Goal: Information Seeking & Learning: Learn about a topic

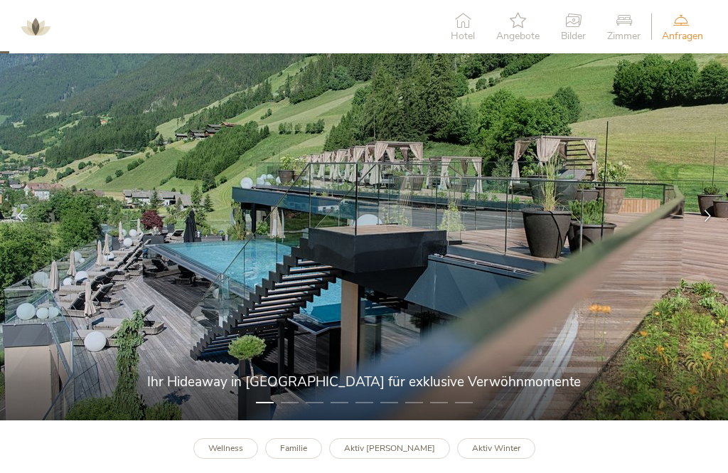
scroll to position [52, 0]
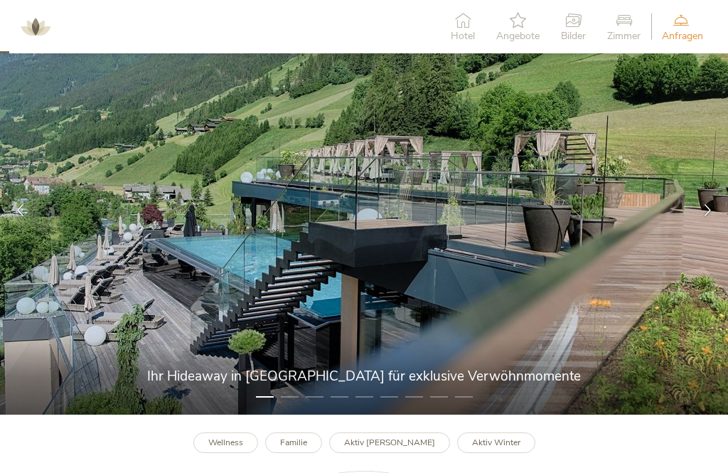
click at [710, 198] on div at bounding box center [708, 210] width 41 height 41
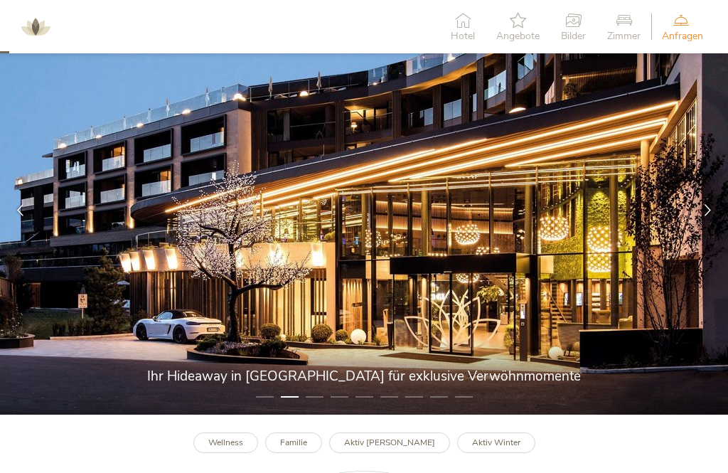
click at [715, 210] on div at bounding box center [708, 210] width 41 height 41
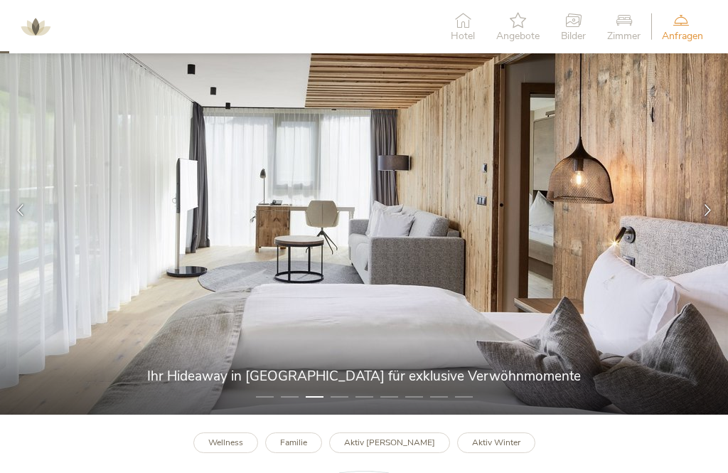
click at [707, 212] on icon at bounding box center [708, 210] width 12 height 12
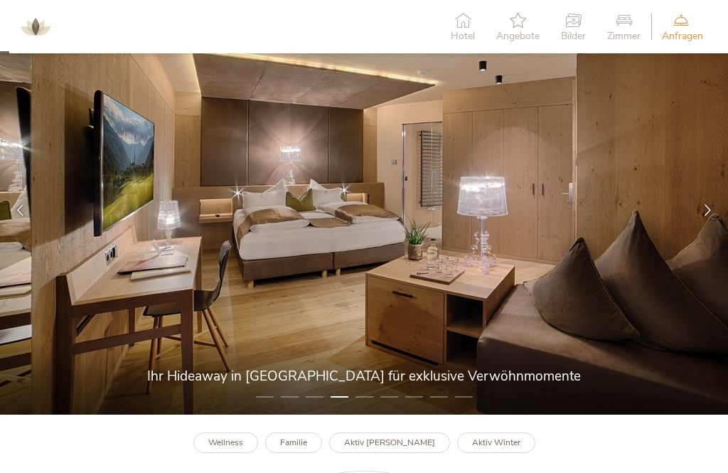
click at [715, 210] on div at bounding box center [708, 210] width 41 height 41
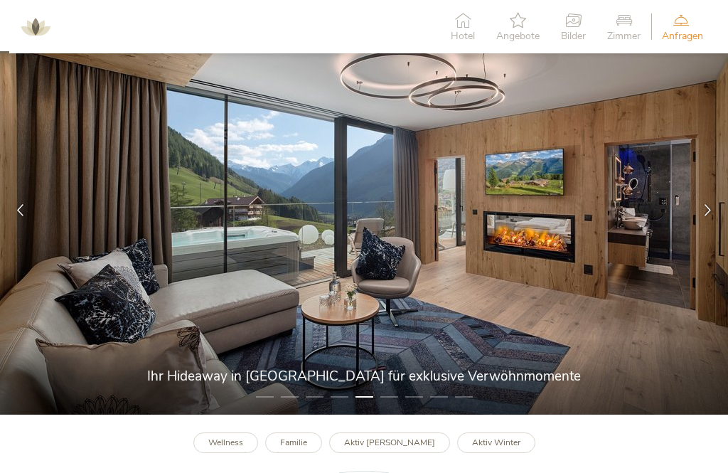
click at [711, 209] on icon at bounding box center [708, 210] width 12 height 12
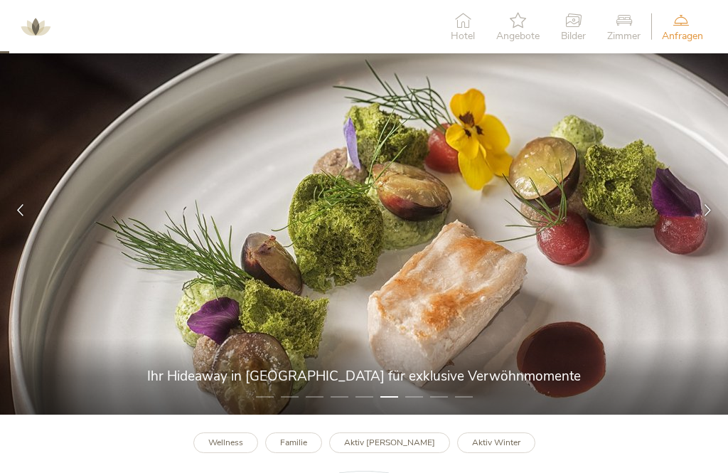
click at [711, 213] on icon at bounding box center [708, 210] width 12 height 12
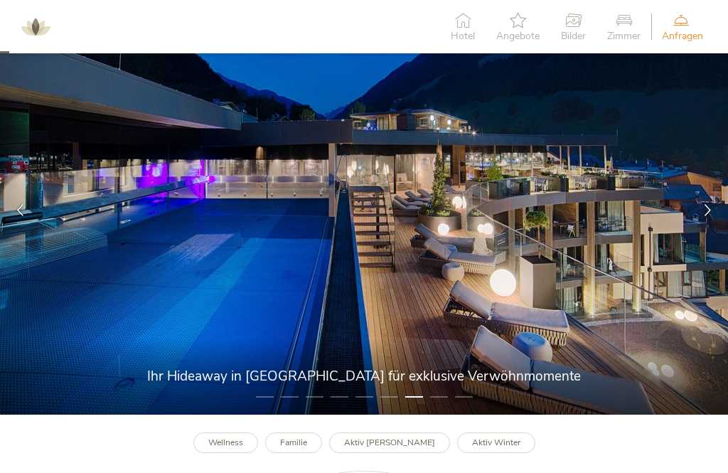
click at [705, 210] on icon at bounding box center [708, 210] width 12 height 12
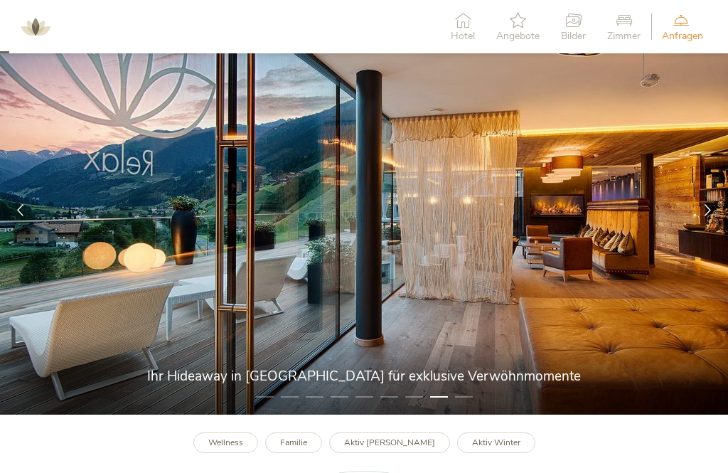
click at [713, 210] on icon at bounding box center [708, 210] width 12 height 12
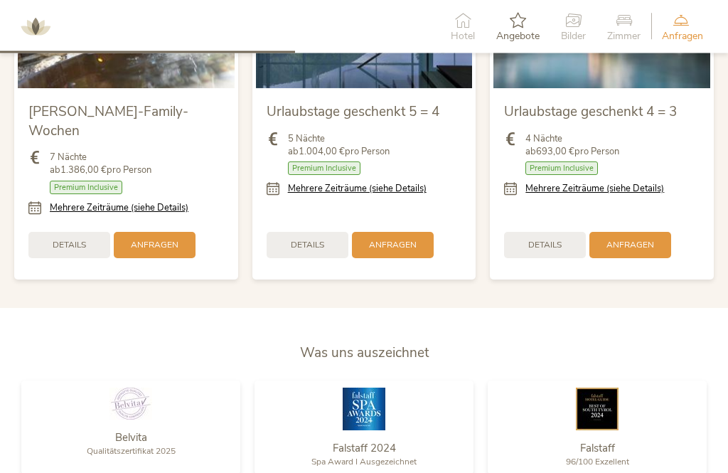
scroll to position [1608, 0]
click at [550, 239] on span "Details" at bounding box center [544, 245] width 33 height 12
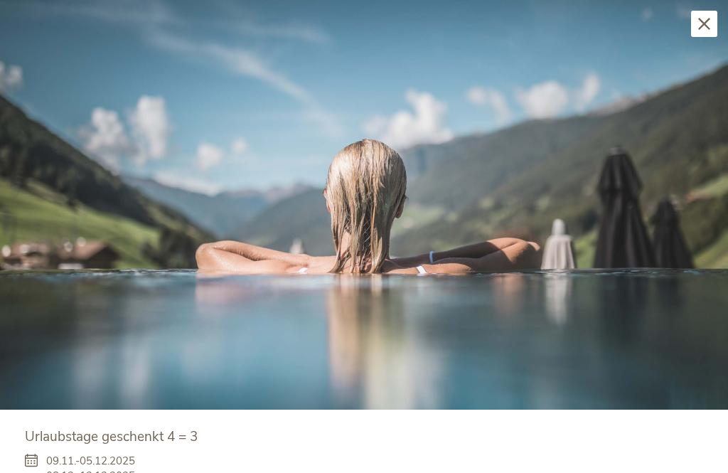
scroll to position [0, 0]
click at [705, 23] on icon at bounding box center [704, 24] width 12 height 12
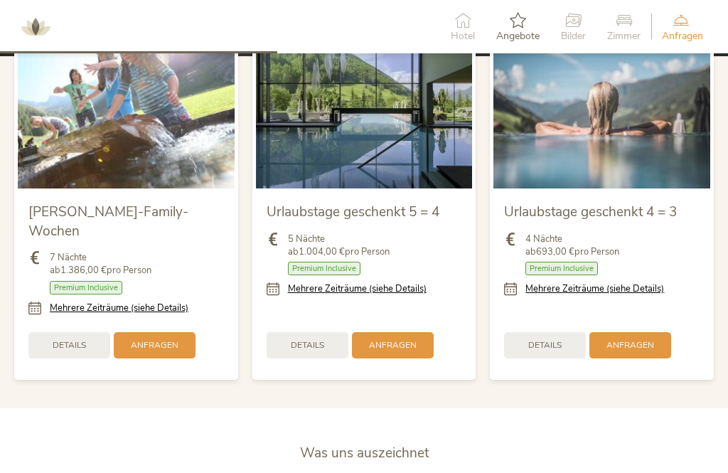
scroll to position [1502, 0]
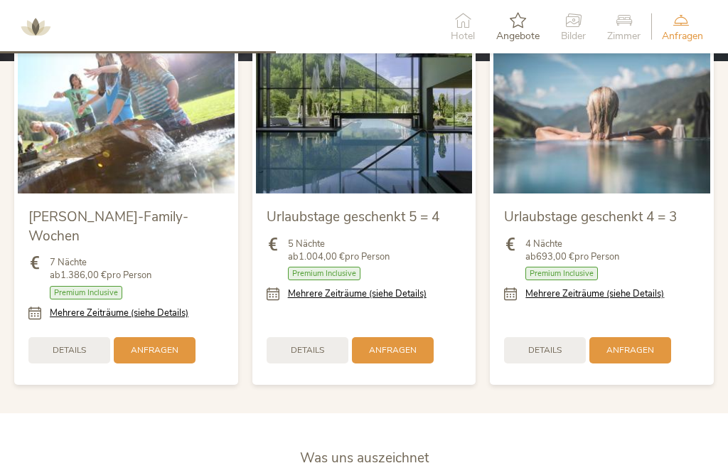
click at [306, 344] on span "Details" at bounding box center [307, 350] width 33 height 12
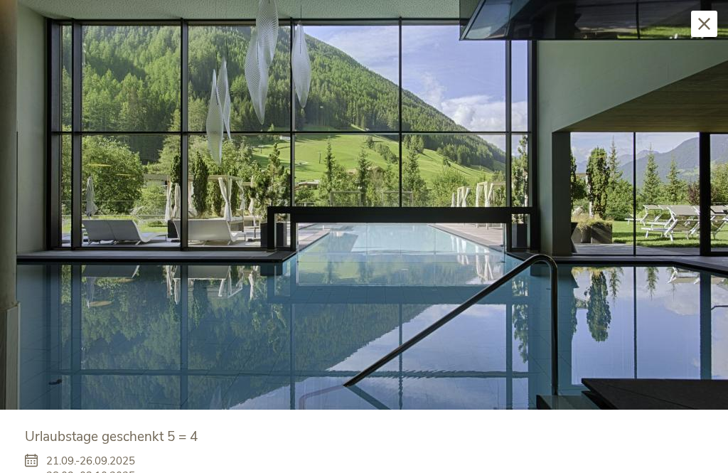
scroll to position [0, 0]
click at [680, 228] on img at bounding box center [364, 205] width 728 height 410
click at [716, 210] on img at bounding box center [364, 205] width 728 height 410
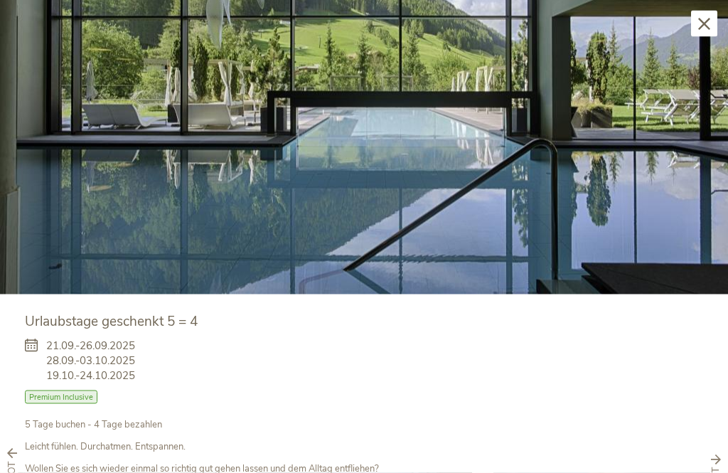
scroll to position [30, 0]
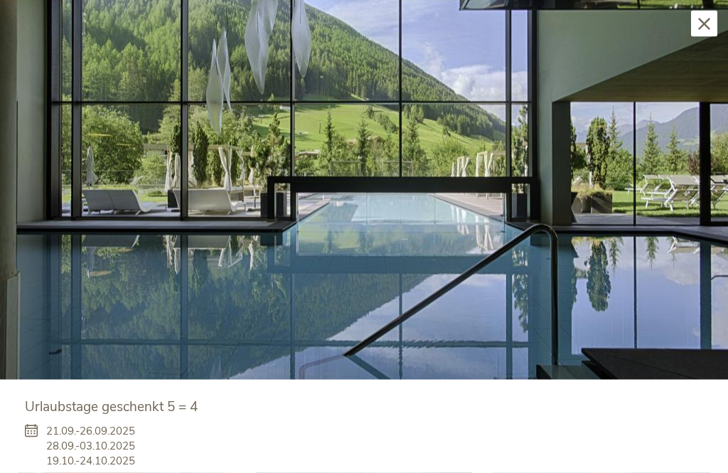
click at [706, 18] on icon at bounding box center [704, 24] width 12 height 12
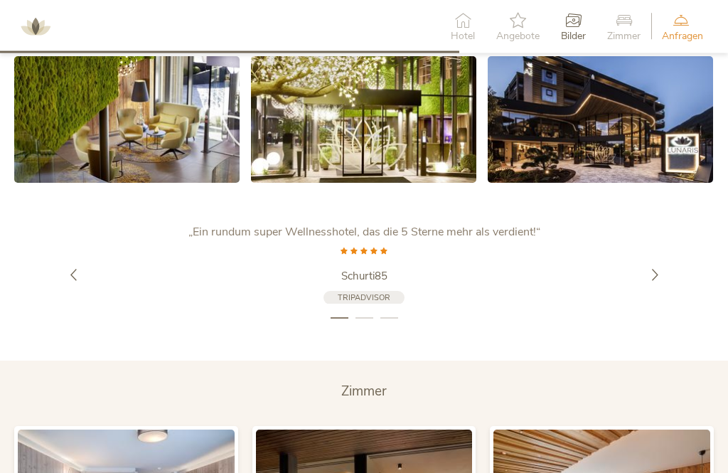
scroll to position [2502, 0]
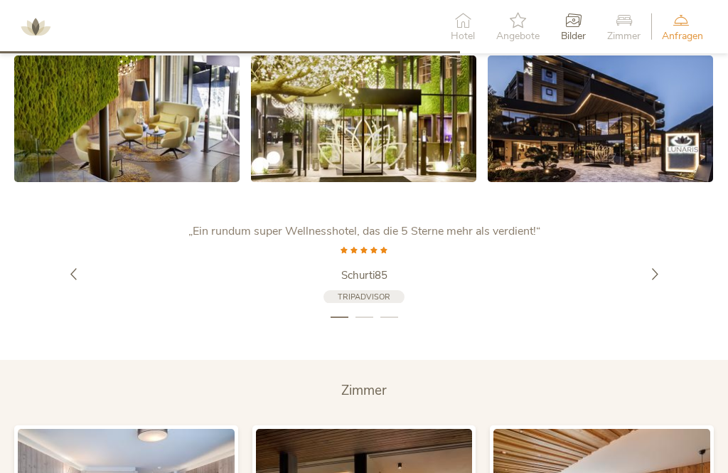
click at [673, 254] on div at bounding box center [655, 274] width 41 height 41
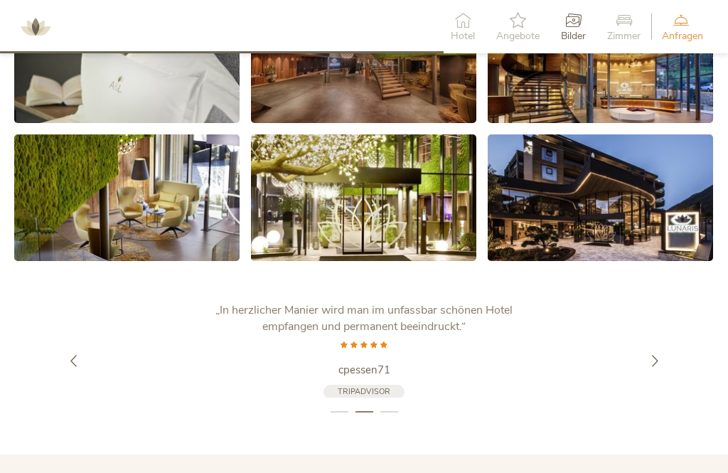
scroll to position [2420, 0]
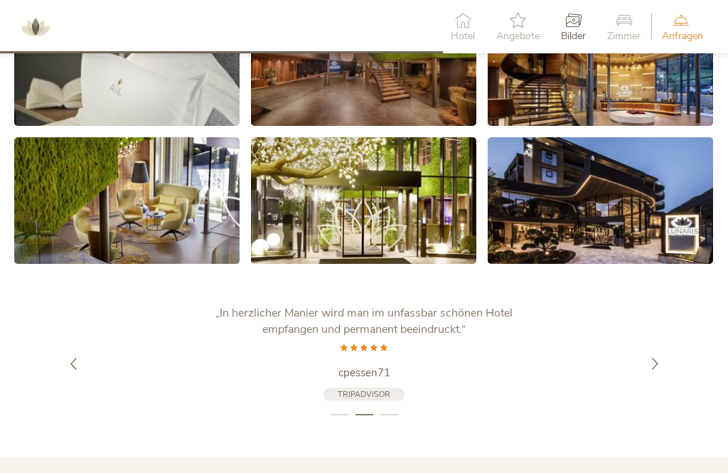
click at [655, 358] on icon at bounding box center [655, 364] width 12 height 12
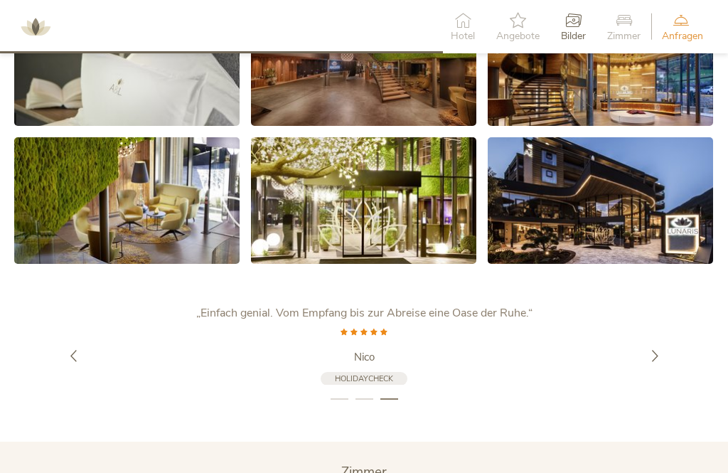
click at [657, 350] on icon at bounding box center [655, 356] width 12 height 12
click at [660, 338] on div at bounding box center [655, 356] width 41 height 41
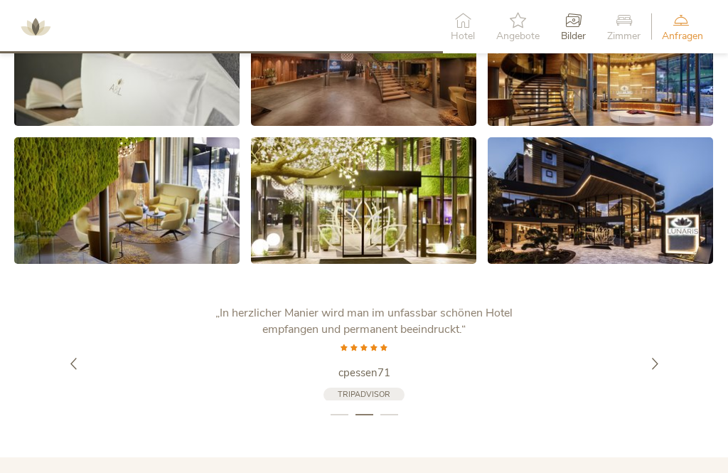
click at [666, 343] on div at bounding box center [655, 363] width 41 height 41
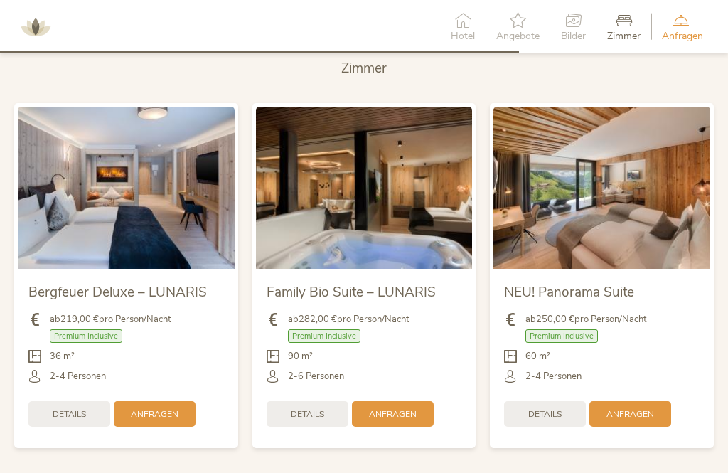
scroll to position [2825, 0]
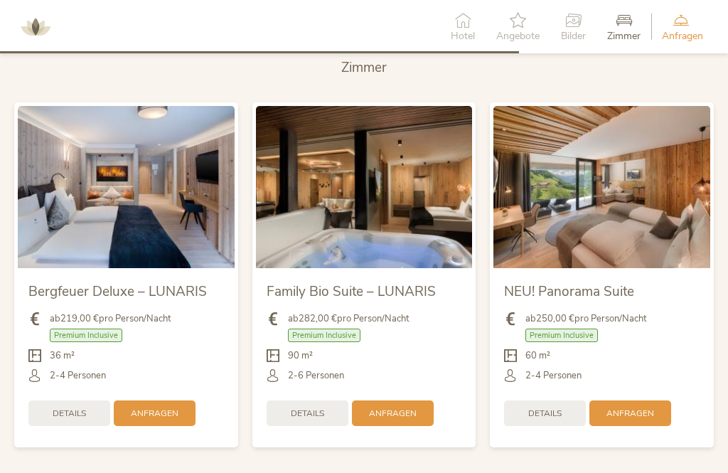
click at [554, 400] on div "Details" at bounding box center [545, 413] width 82 height 26
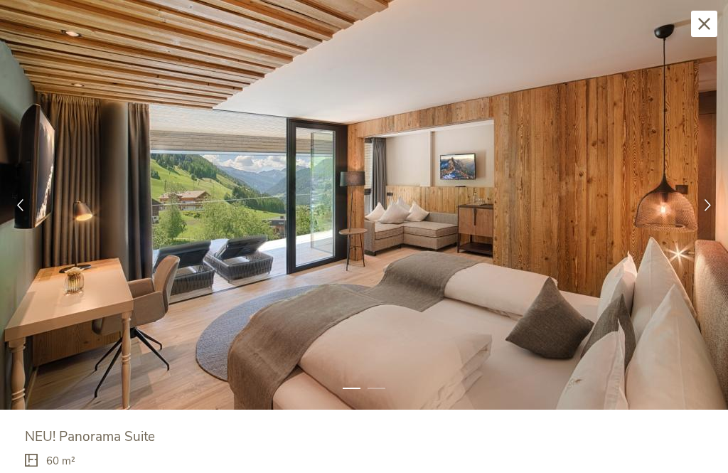
click at [705, 208] on icon at bounding box center [708, 205] width 12 height 12
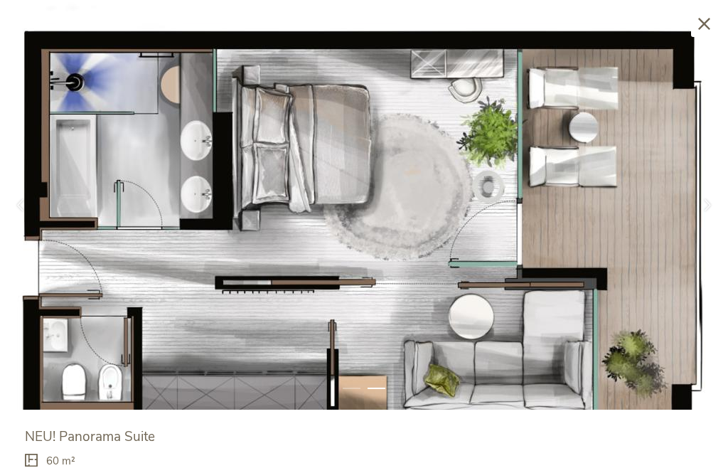
click at [694, 16] on div "Schließen" at bounding box center [704, 24] width 26 height 26
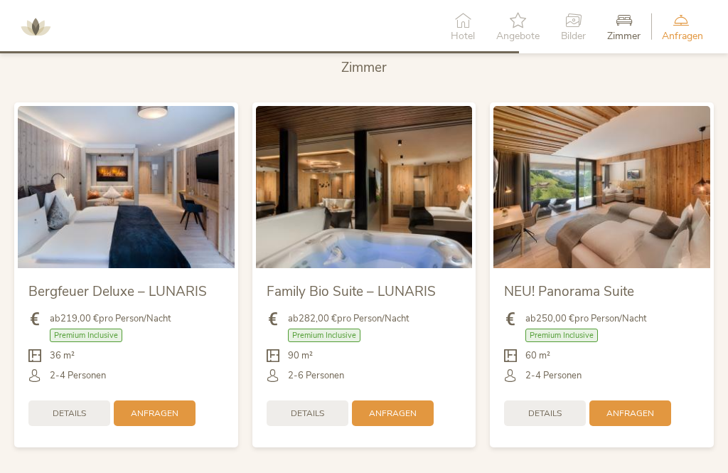
click at [68, 407] on span "Details" at bounding box center [69, 413] width 33 height 12
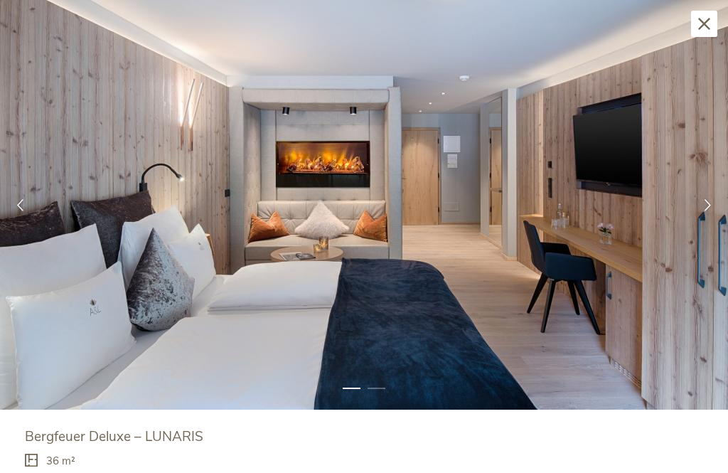
click at [711, 203] on icon at bounding box center [708, 205] width 12 height 12
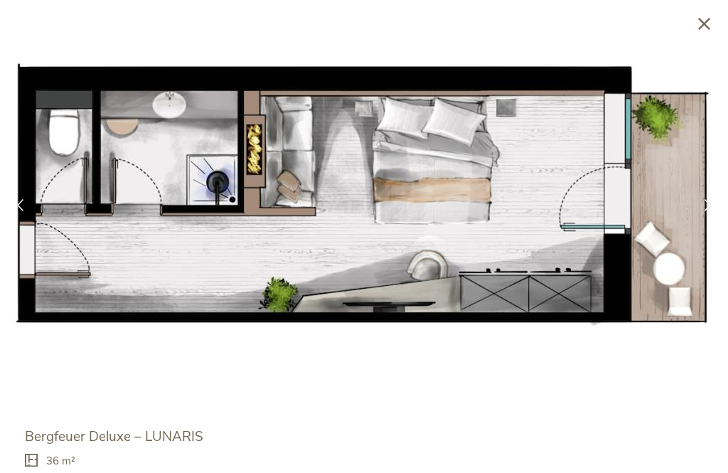
click at [705, 9] on img at bounding box center [364, 205] width 728 height 410
click at [705, 23] on icon at bounding box center [704, 24] width 12 height 12
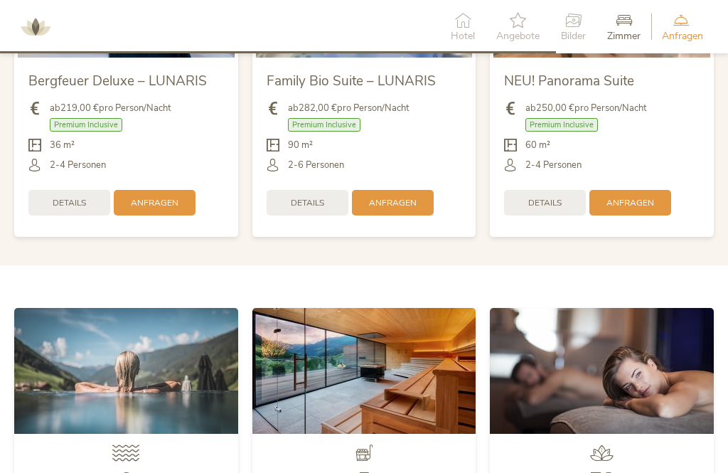
scroll to position [3053, 0]
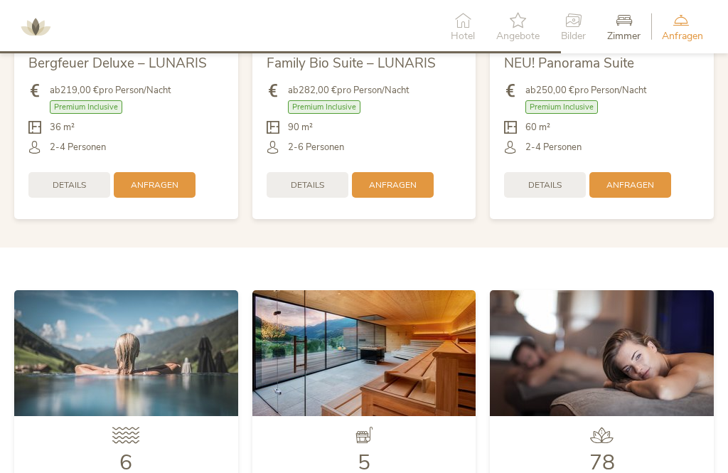
click at [132, 365] on img at bounding box center [126, 353] width 224 height 126
click at [364, 448] on span "5" at bounding box center [364, 462] width 13 height 29
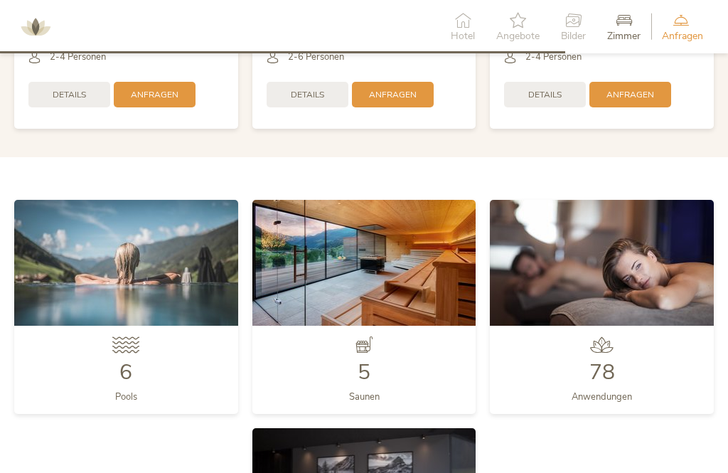
scroll to position [3142, 0]
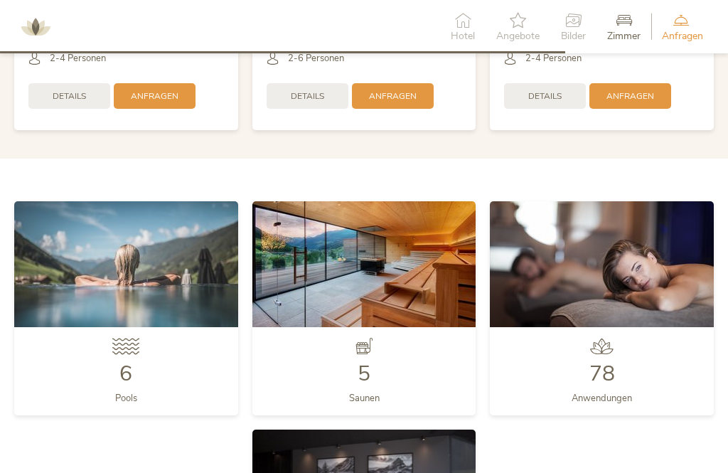
click at [124, 338] on icon at bounding box center [125, 346] width 27 height 16
click at [134, 373] on div "6 Pools" at bounding box center [126, 371] width 224 height 88
click at [123, 385] on div "Pools" at bounding box center [125, 395] width 27 height 20
click at [125, 359] on span "6" at bounding box center [125, 373] width 13 height 29
click at [129, 265] on img at bounding box center [126, 264] width 224 height 126
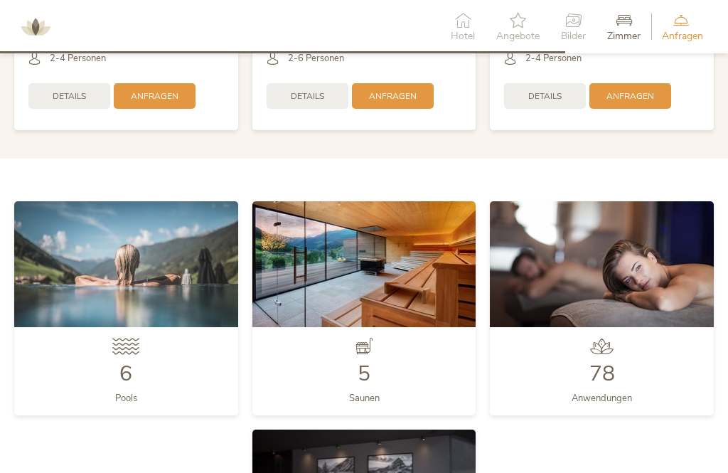
click at [143, 227] on img at bounding box center [126, 264] width 224 height 126
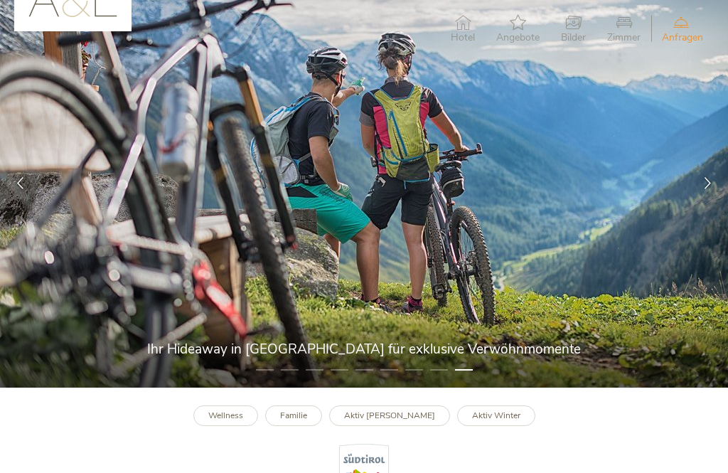
scroll to position [0, 0]
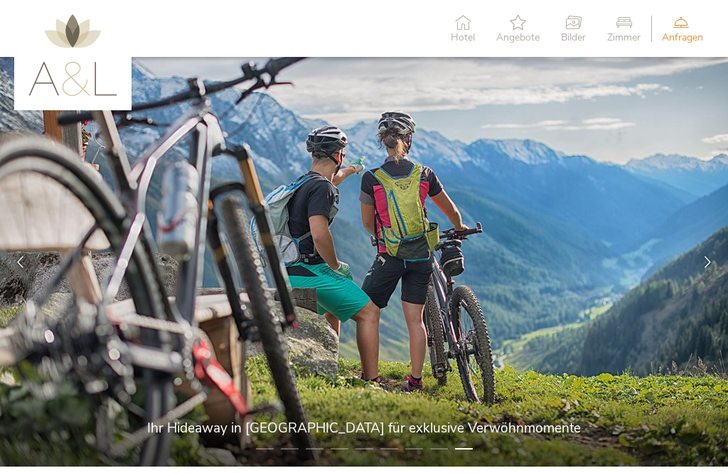
click at [460, 28] on icon at bounding box center [463, 22] width 24 height 16
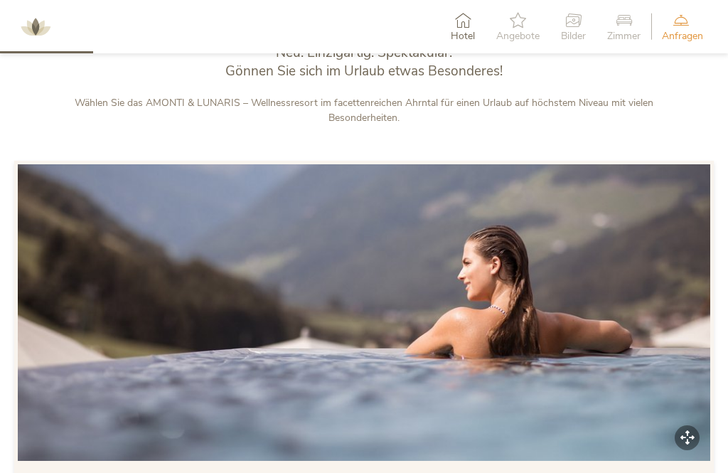
scroll to position [573, 0]
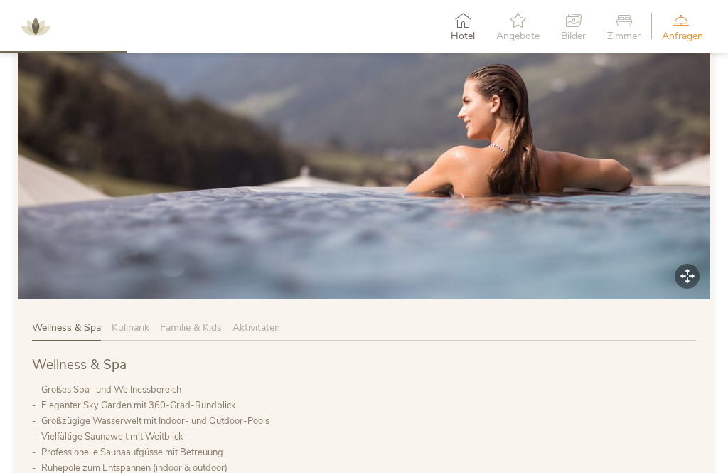
click at [646, 184] on img at bounding box center [364, 152] width 693 height 296
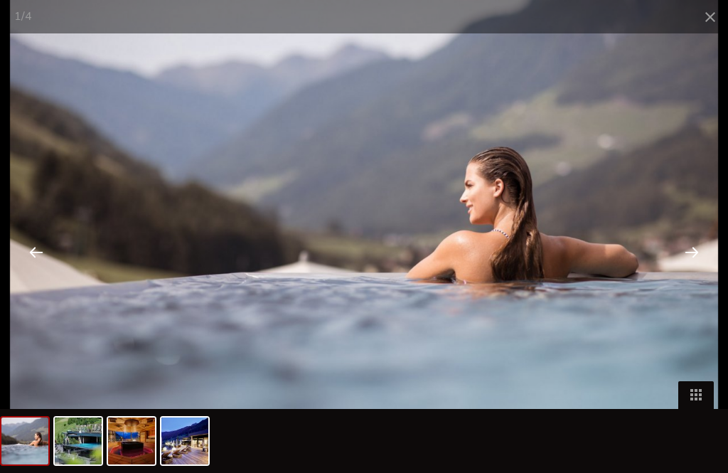
click at [687, 274] on div at bounding box center [692, 252] width 44 height 44
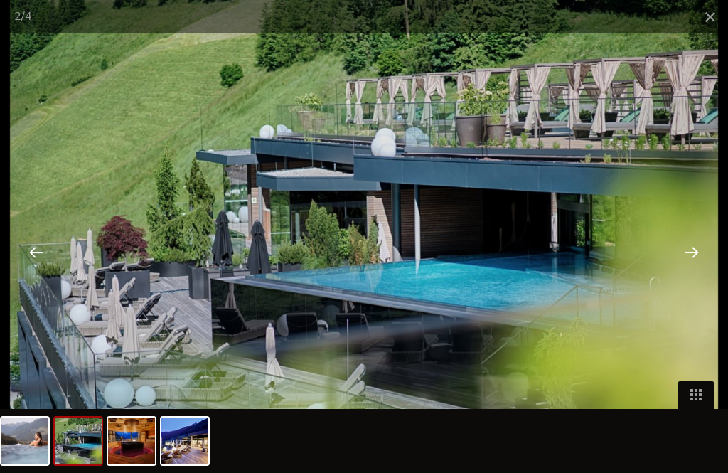
click at [692, 272] on div at bounding box center [692, 252] width 44 height 44
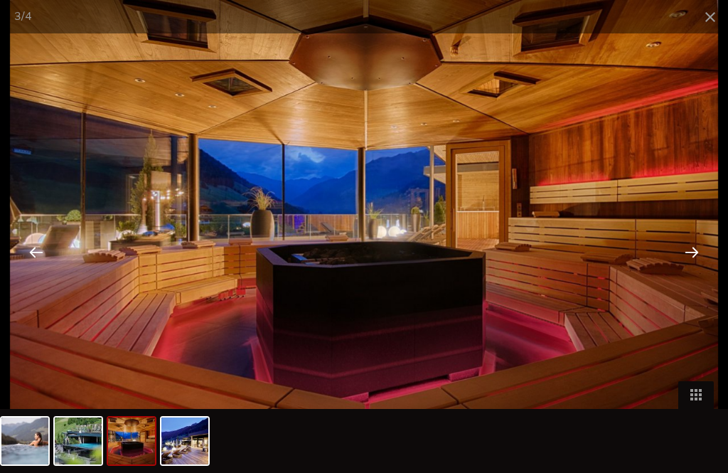
click at [695, 274] on div at bounding box center [692, 252] width 44 height 44
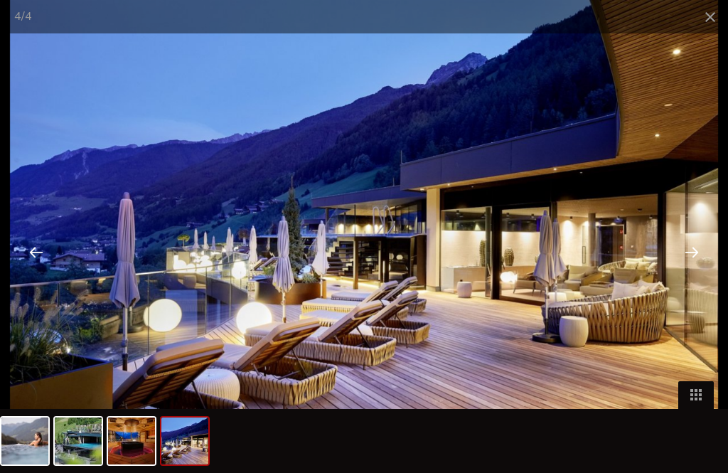
click at [693, 272] on div at bounding box center [692, 252] width 44 height 44
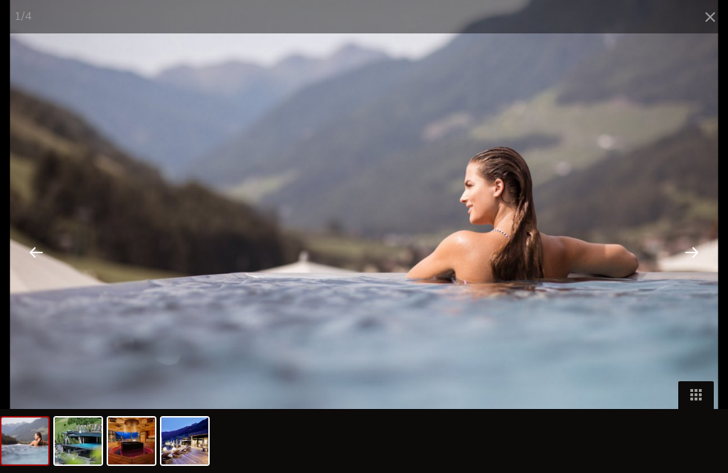
click at [707, 14] on span at bounding box center [711, 16] width 36 height 33
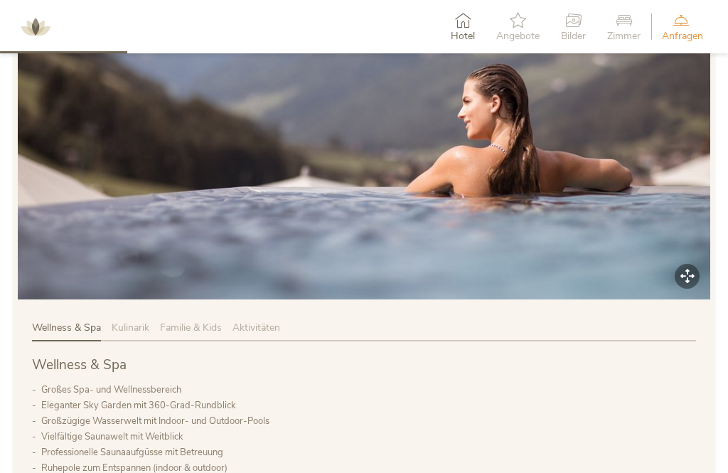
click at [132, 325] on span "Kulinarik" at bounding box center [131, 328] width 38 height 14
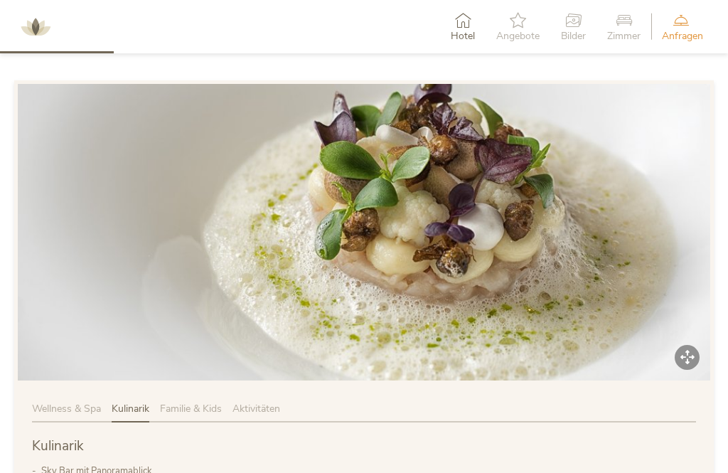
scroll to position [616, 0]
click at [588, 254] on img at bounding box center [364, 233] width 693 height 296
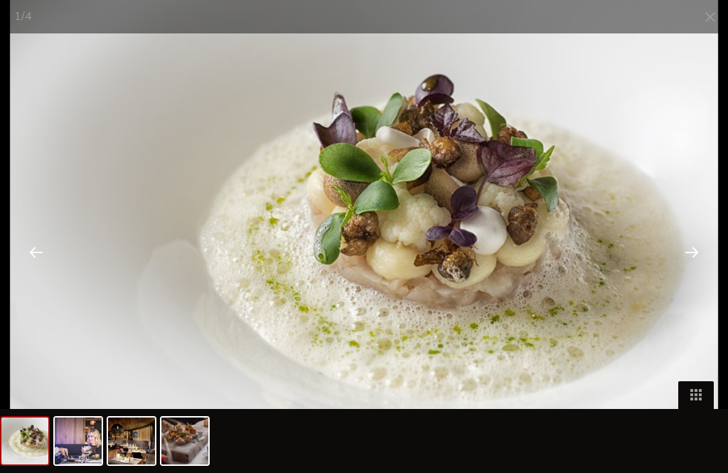
click at [690, 274] on div at bounding box center [692, 252] width 44 height 44
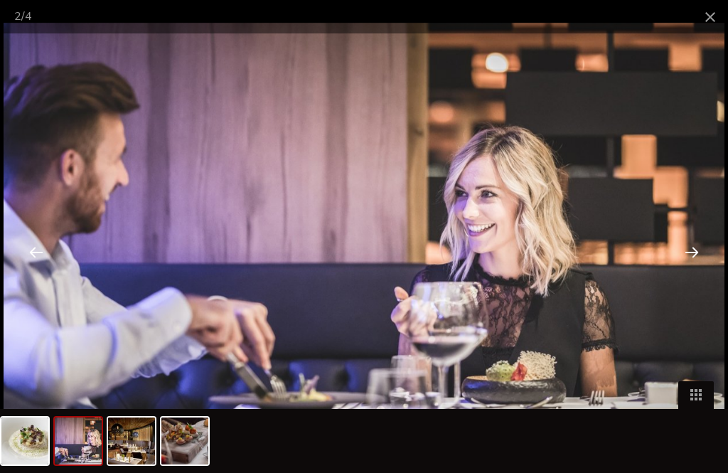
click at [699, 274] on div at bounding box center [692, 252] width 44 height 44
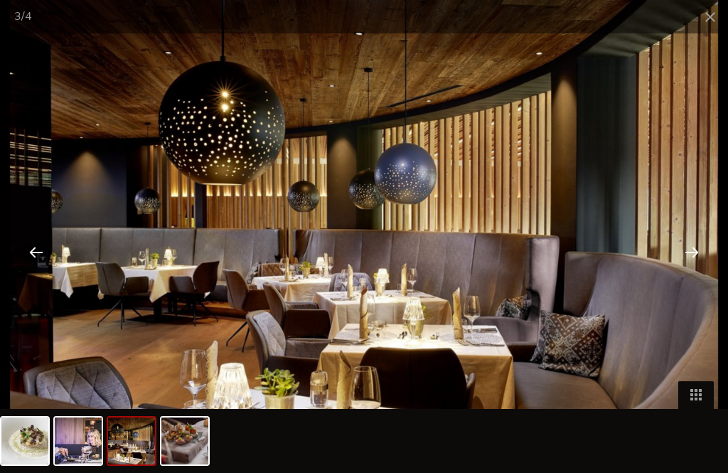
click at [690, 274] on div at bounding box center [692, 252] width 44 height 44
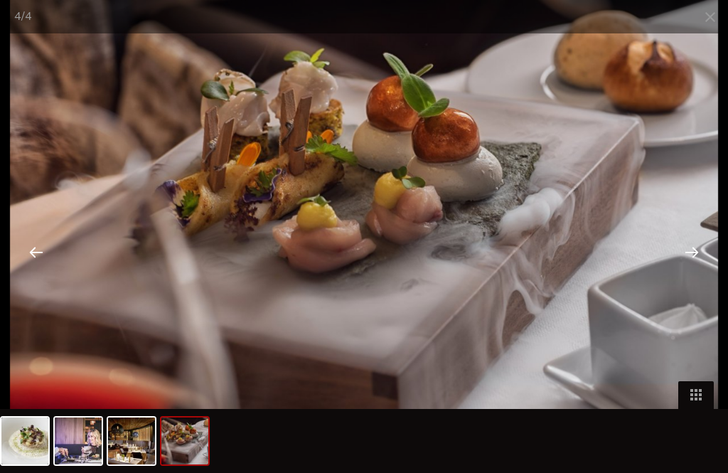
click at [695, 274] on div at bounding box center [692, 252] width 44 height 44
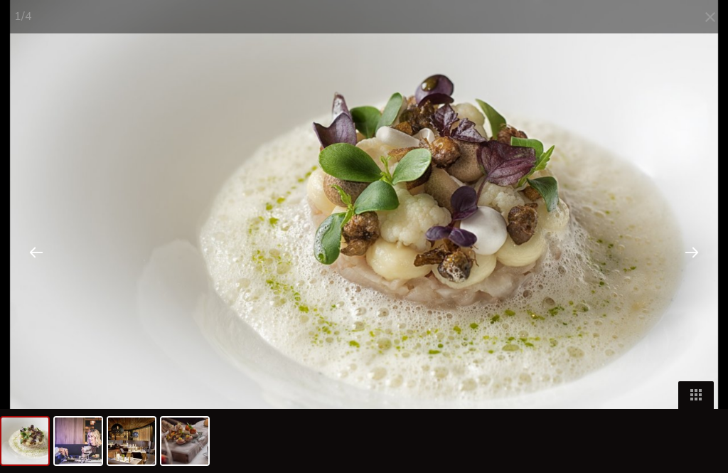
click at [711, 14] on span at bounding box center [711, 16] width 36 height 33
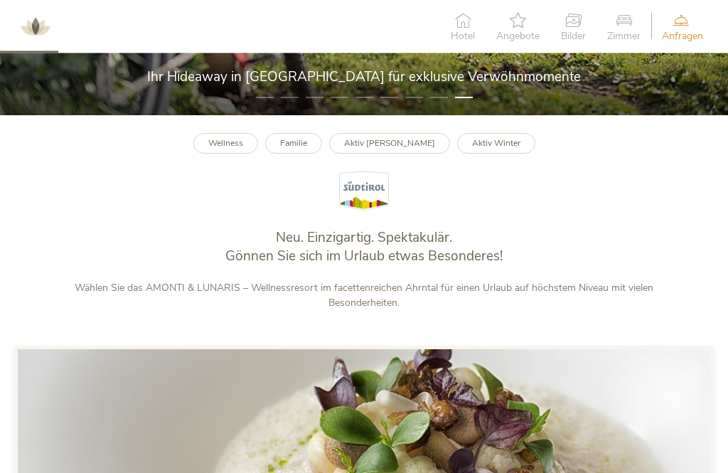
scroll to position [304, 0]
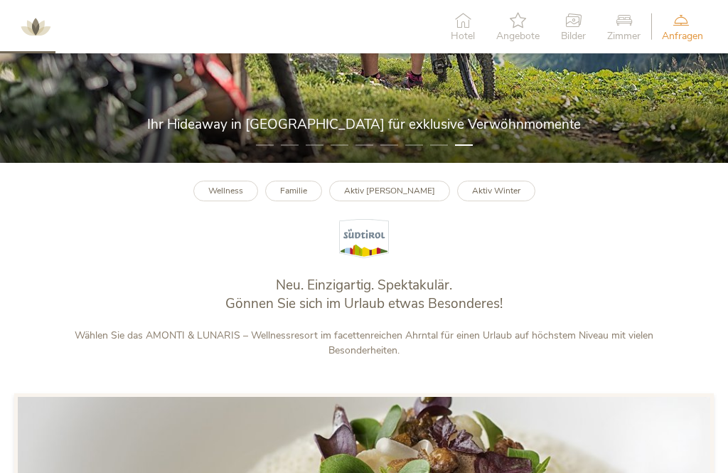
click at [481, 190] on b "Aktiv Winter" at bounding box center [496, 190] width 48 height 11
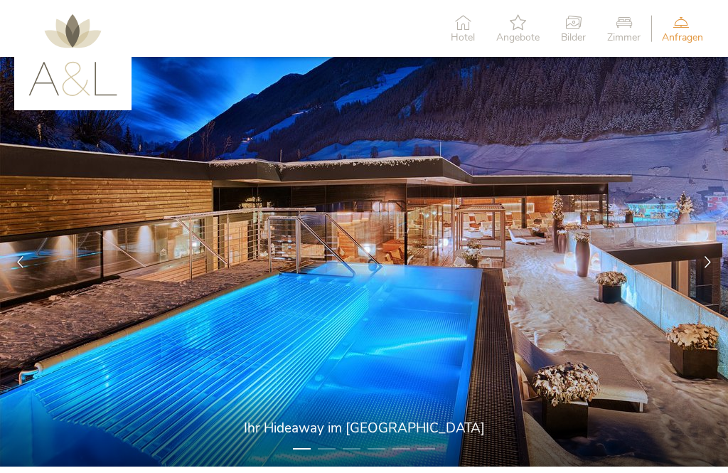
click at [705, 262] on icon at bounding box center [708, 262] width 12 height 12
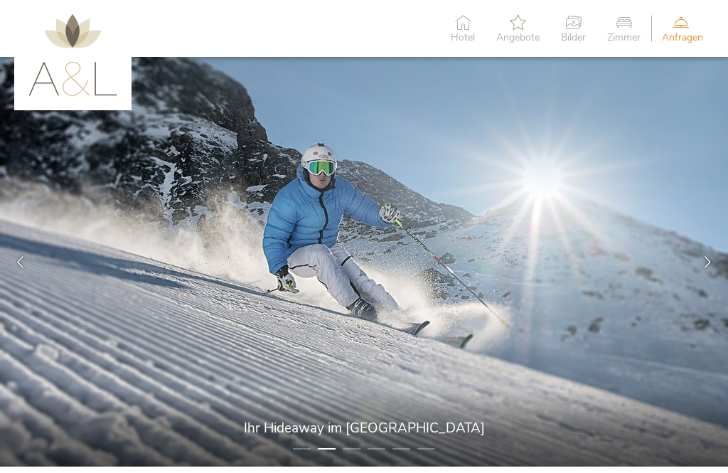
click at [705, 262] on icon at bounding box center [708, 262] width 12 height 12
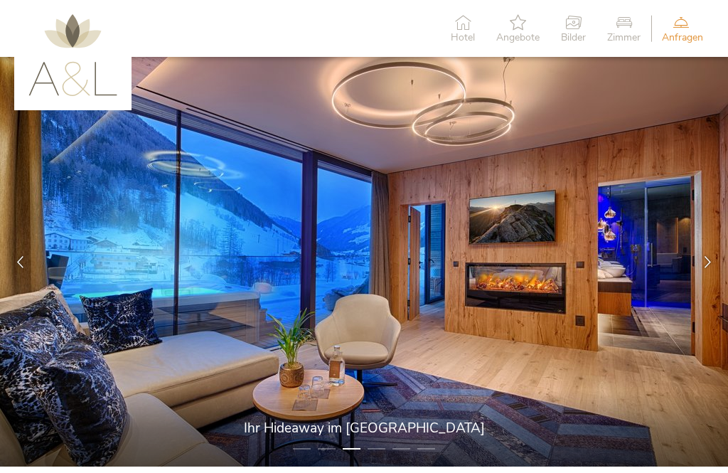
click at [707, 259] on icon at bounding box center [708, 262] width 12 height 12
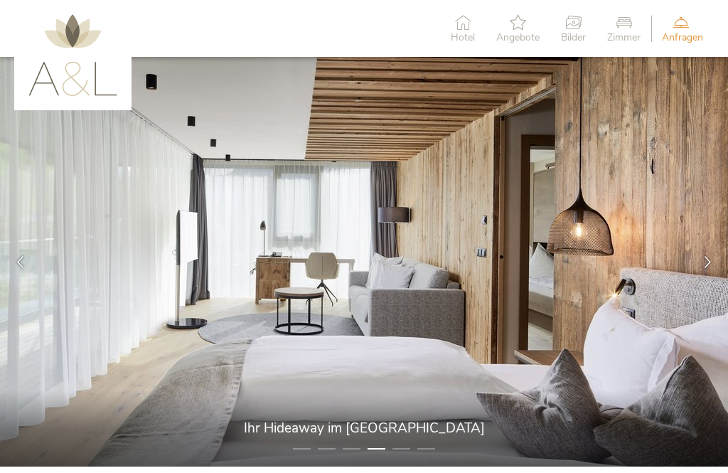
click at [708, 262] on icon at bounding box center [708, 262] width 12 height 12
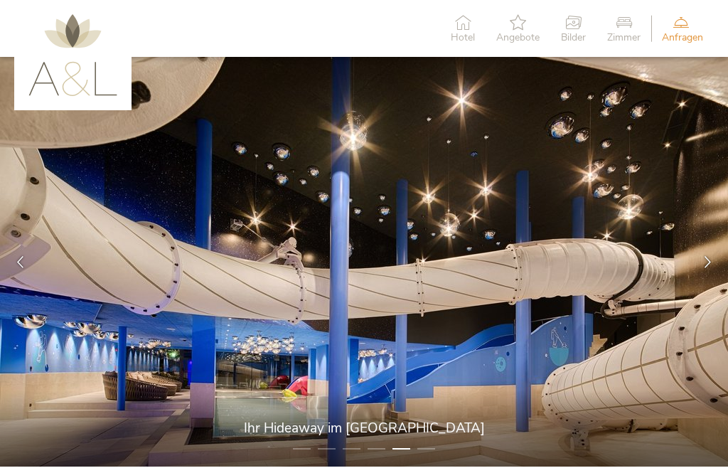
click at [710, 262] on icon at bounding box center [708, 262] width 12 height 12
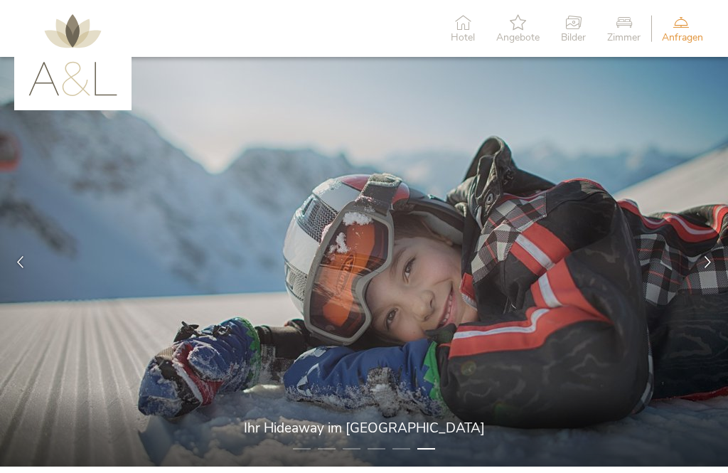
click at [712, 260] on icon at bounding box center [708, 262] width 12 height 12
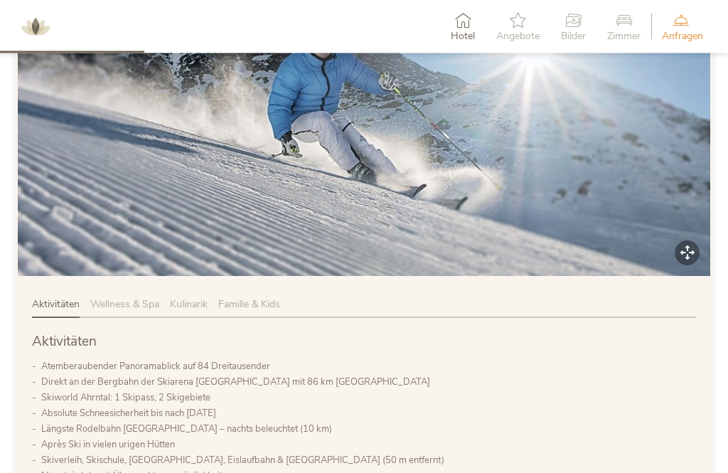
scroll to position [717, 0]
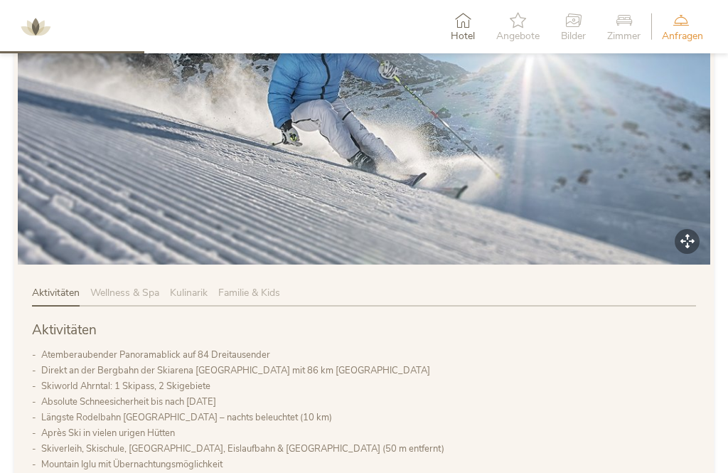
click at [134, 287] on span "Wellness & Spa" at bounding box center [124, 293] width 69 height 14
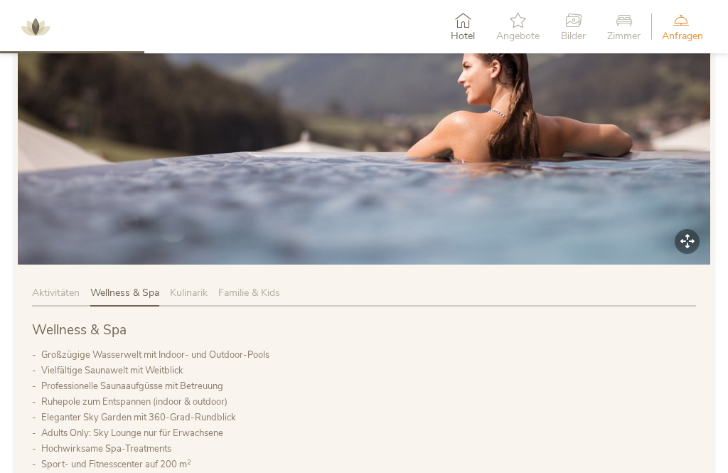
click at [195, 292] on span "Kulinarik" at bounding box center [189, 293] width 38 height 14
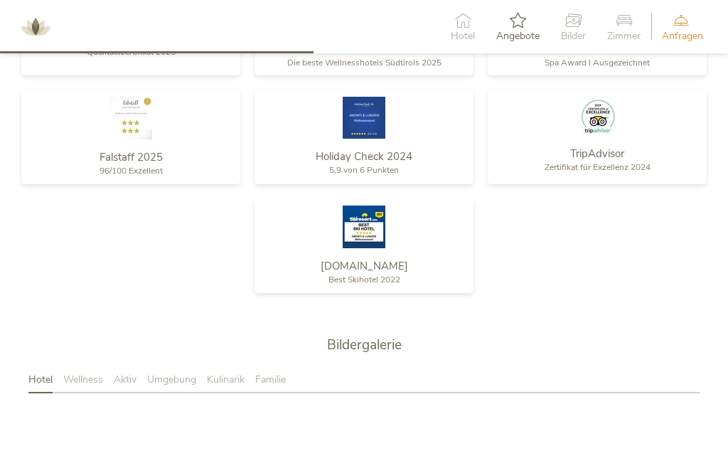
scroll to position [1558, 0]
